Goal: Find specific page/section: Find specific page/section

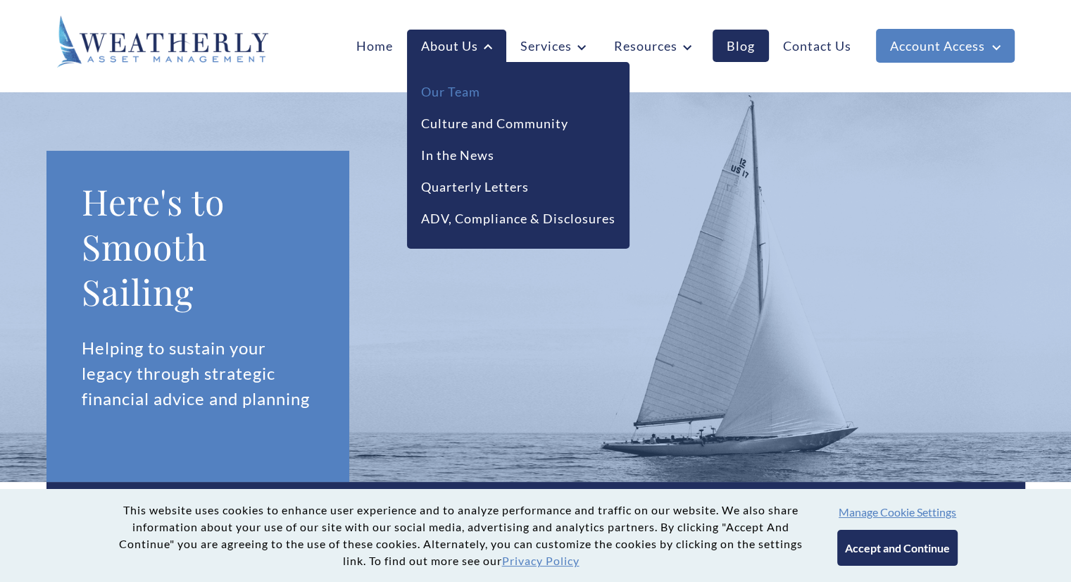
click at [462, 91] on link "Our Team" at bounding box center [450, 91] width 59 height 19
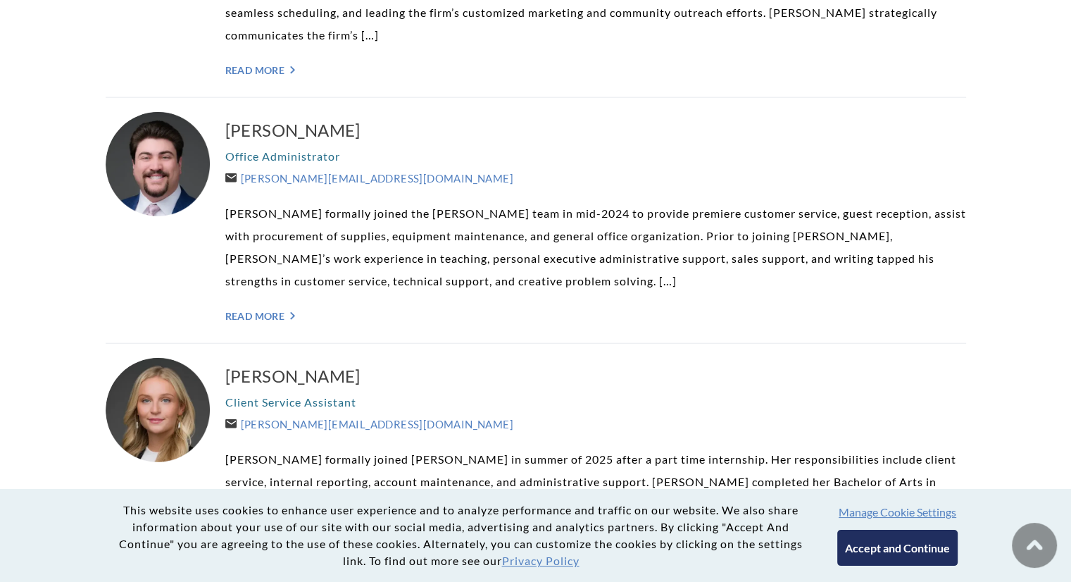
scroll to position [3168, 0]
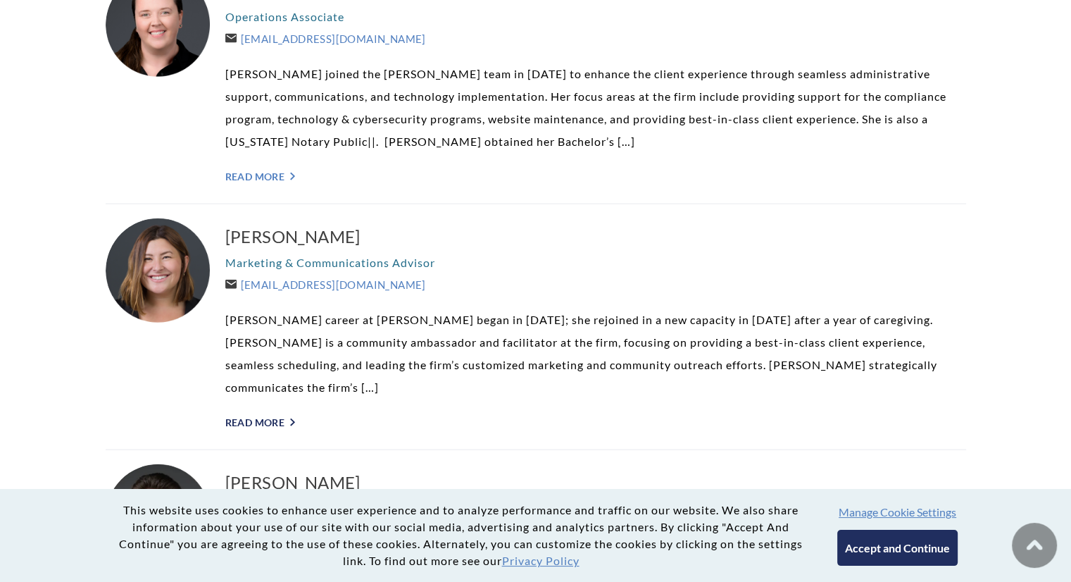
click at [258, 416] on link "Read More ">" at bounding box center [595, 422] width 741 height 12
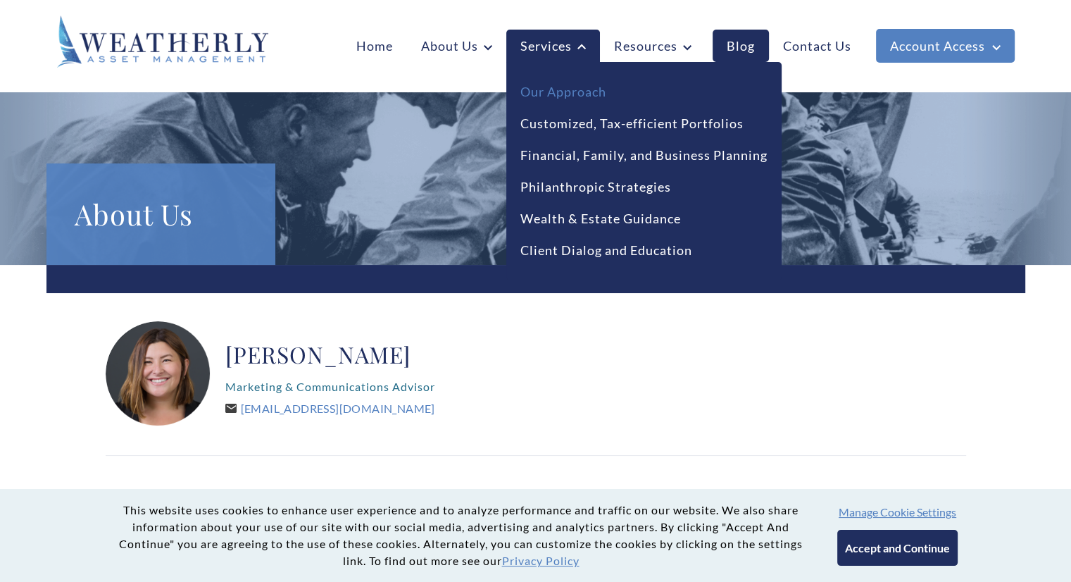
click at [555, 92] on link "Our Approach" at bounding box center [563, 91] width 86 height 19
